Goal: Check status

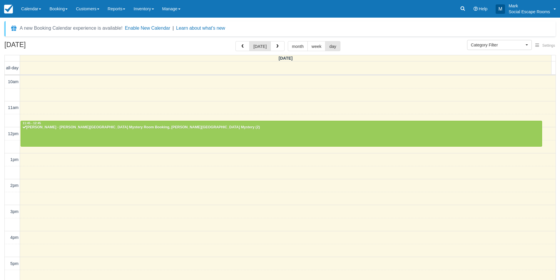
select select
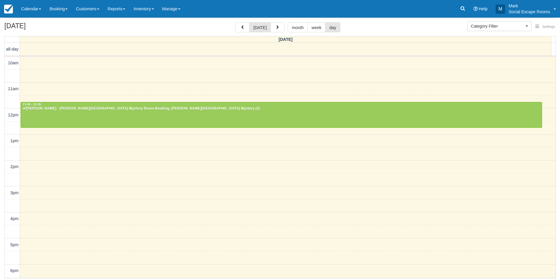
scroll to position [103, 0]
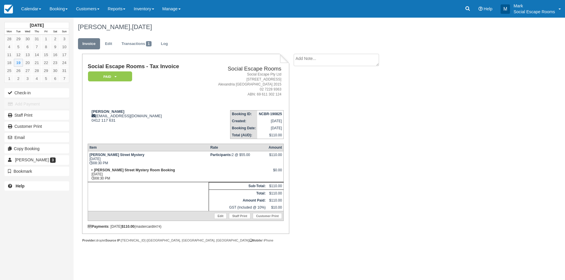
click at [97, 111] on strong "Rayan Muslemani" at bounding box center [107, 111] width 33 height 4
drag, startPoint x: 97, startPoint y: 111, endPoint x: 107, endPoint y: 110, distance: 9.7
click at [107, 110] on strong "Rayan Muslemani" at bounding box center [107, 111] width 33 height 4
click at [29, 8] on link "Calendar" at bounding box center [31, 9] width 28 height 18
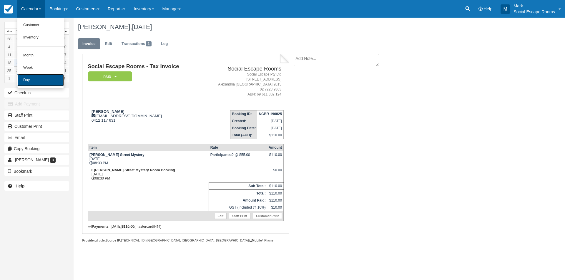
click at [39, 83] on link "Day" at bounding box center [40, 80] width 46 height 12
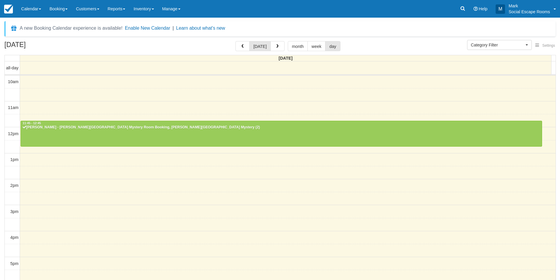
select select
